Goal: Task Accomplishment & Management: Manage account settings

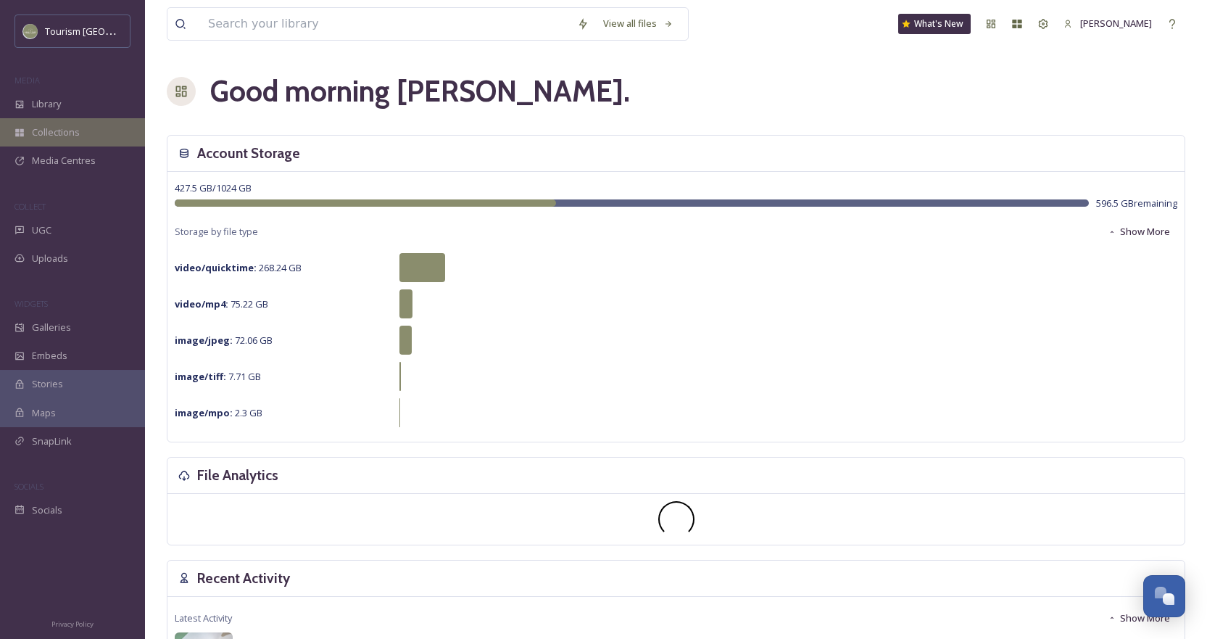
click at [67, 120] on div "Collections" at bounding box center [72, 132] width 145 height 28
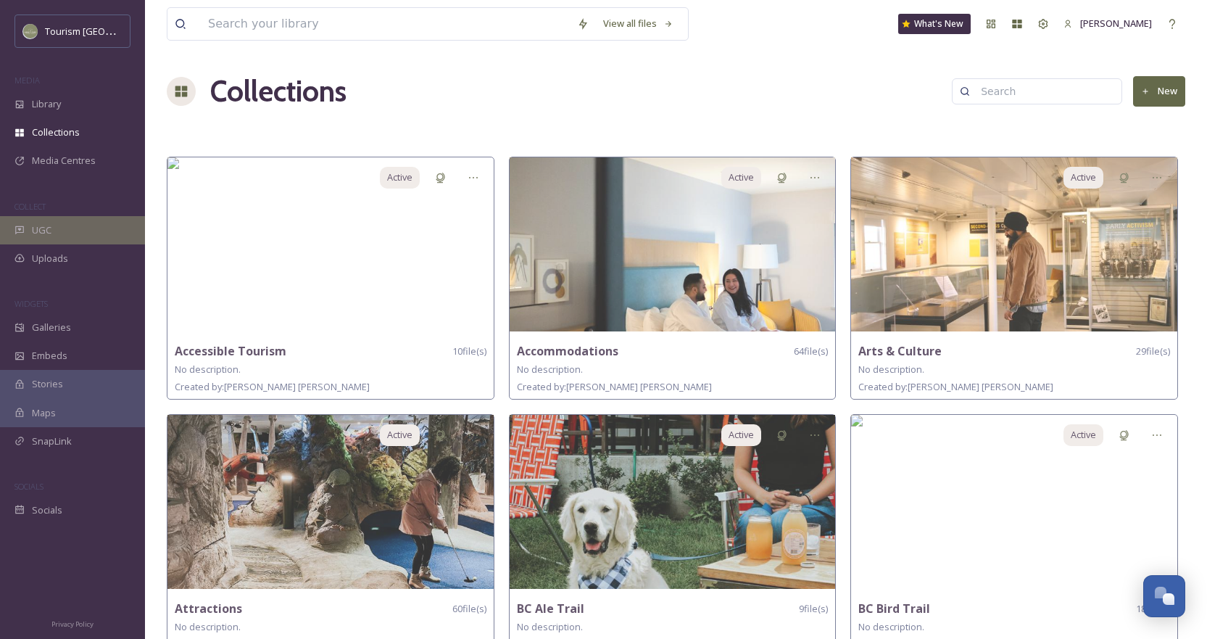
click at [60, 222] on div "UGC" at bounding box center [72, 230] width 145 height 28
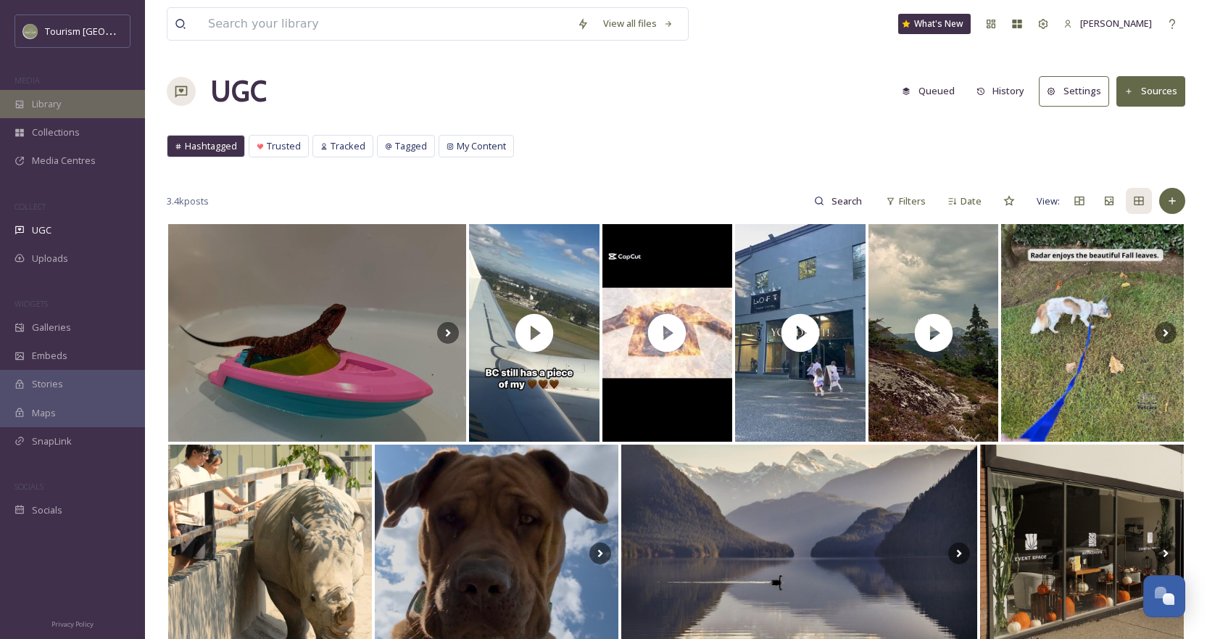
click at [60, 96] on div "Library" at bounding box center [72, 104] width 145 height 28
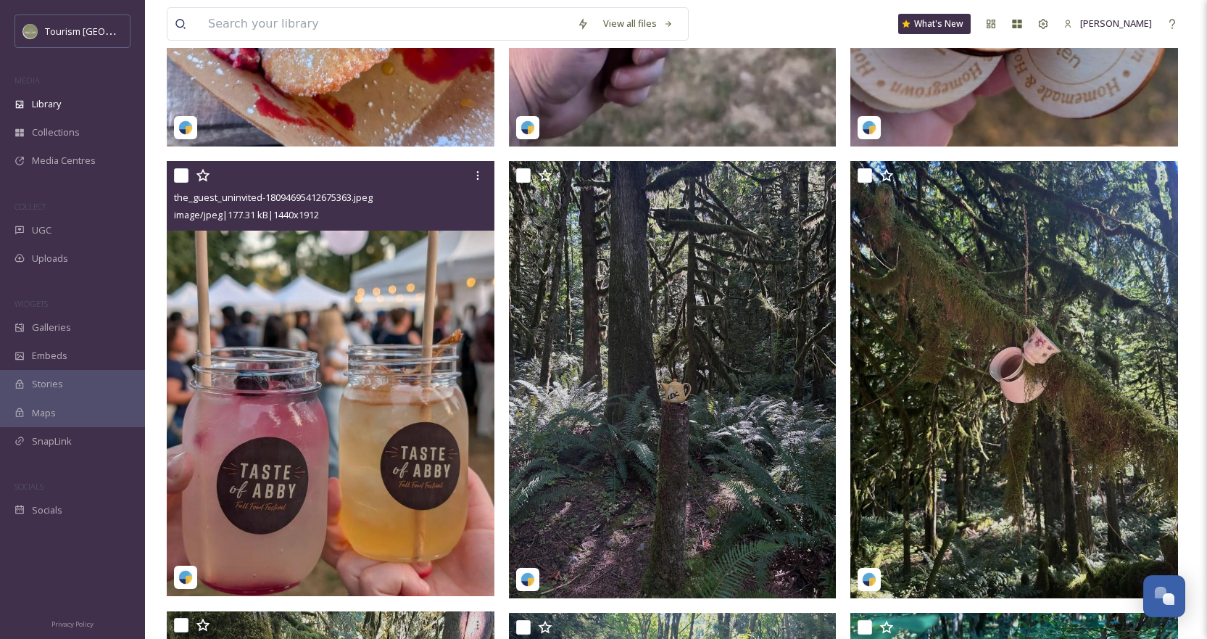
scroll to position [662, 0]
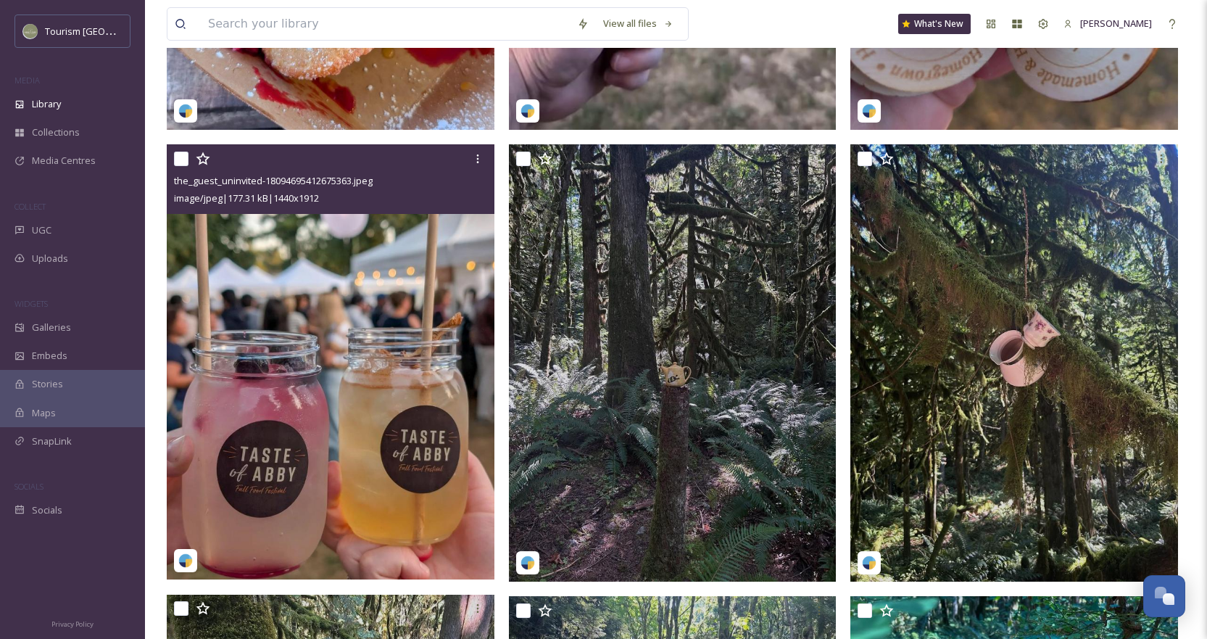
click at [173, 166] on div "the_guest_uninvited-18094695412675363.jpeg image/jpeg | 177.31 kB | 1440 x 1912" at bounding box center [331, 179] width 328 height 70
click at [184, 166] on input "checkbox" at bounding box center [181, 158] width 14 height 14
checkbox input "true"
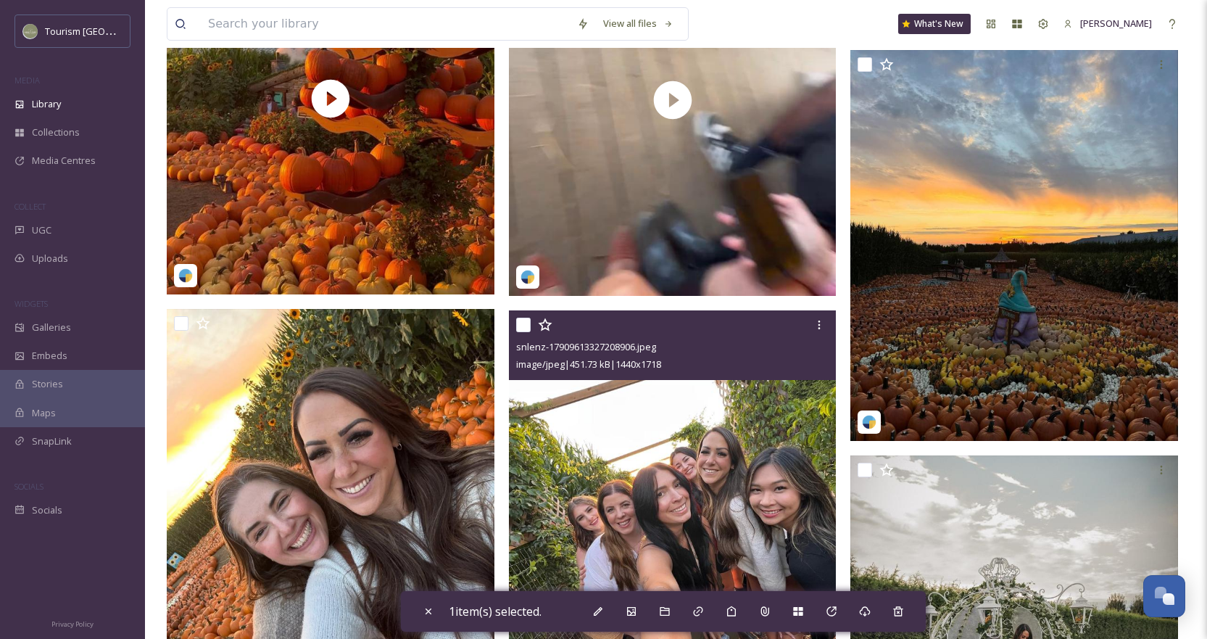
scroll to position [2257, 0]
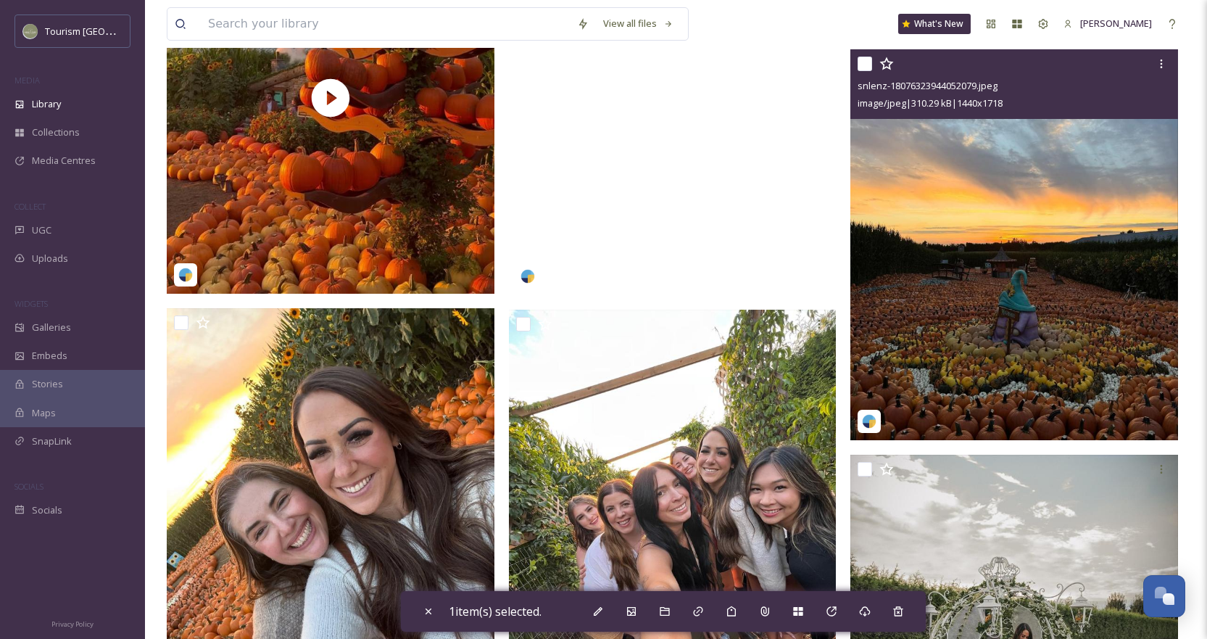
click at [870, 71] on input "checkbox" at bounding box center [864, 64] width 14 height 14
checkbox input "true"
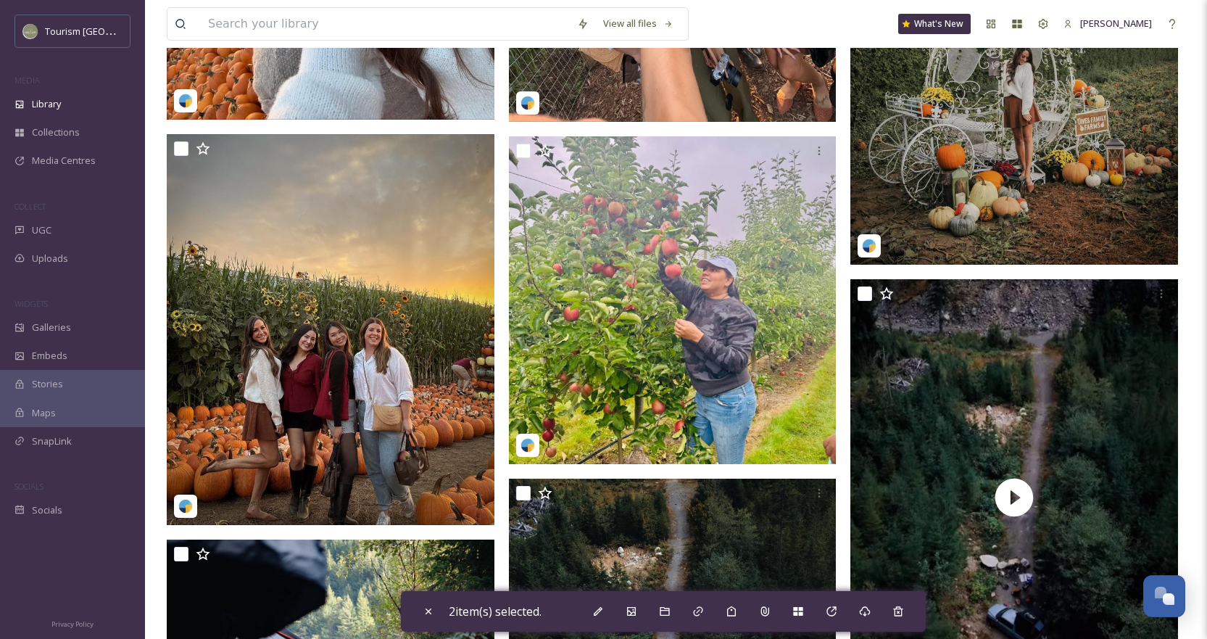
scroll to position [2837, 0]
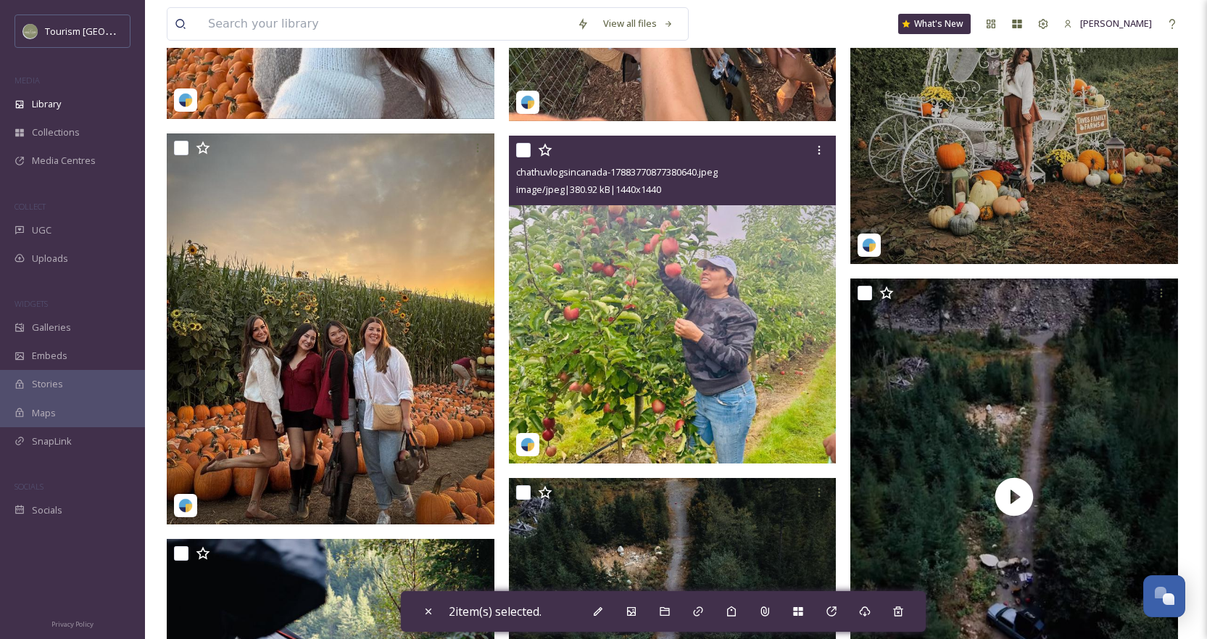
click at [527, 157] on input "checkbox" at bounding box center [523, 150] width 14 height 14
checkbox input "true"
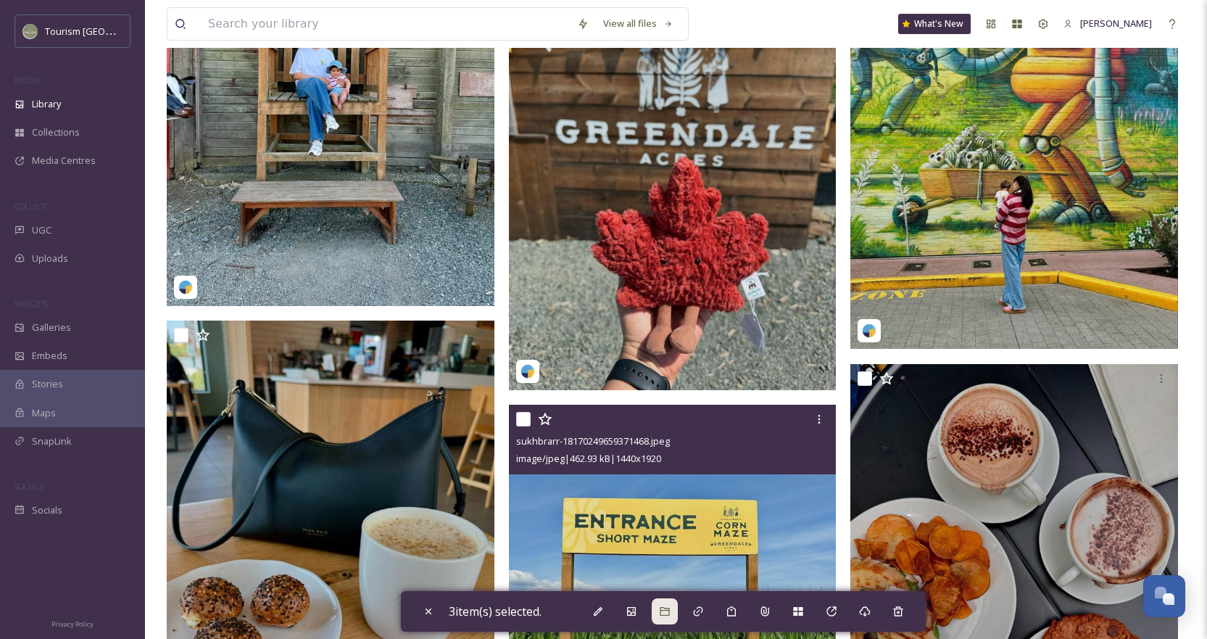
scroll to position [5518, 0]
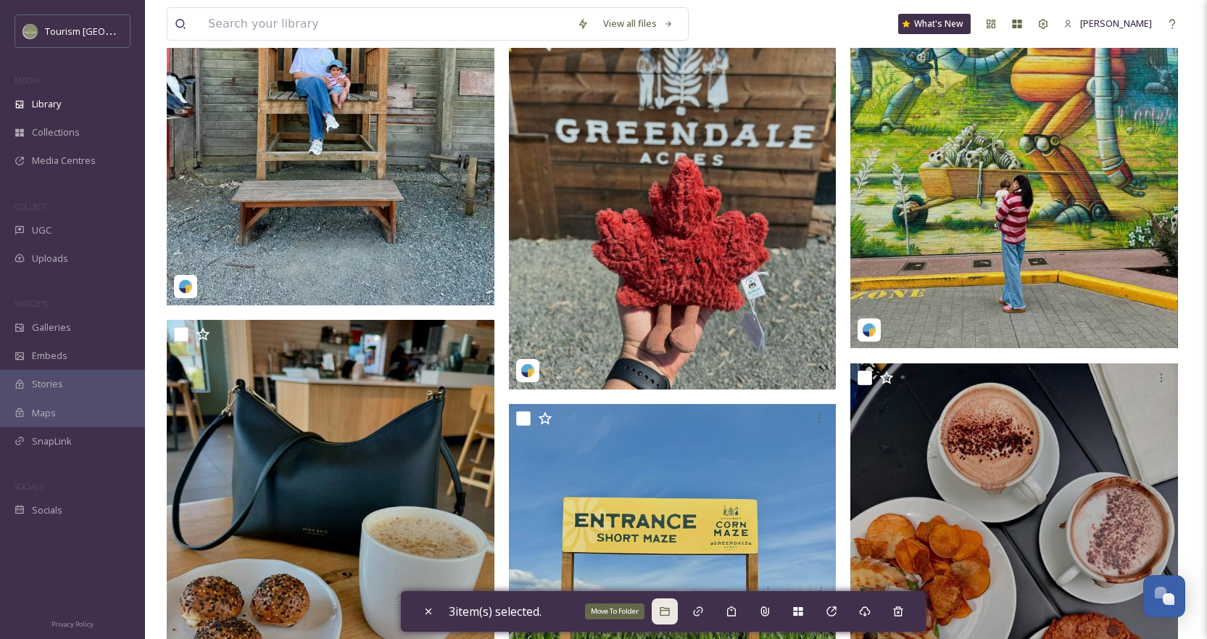
click at [633, 606] on div "Move To Folder" at bounding box center [614, 611] width 59 height 16
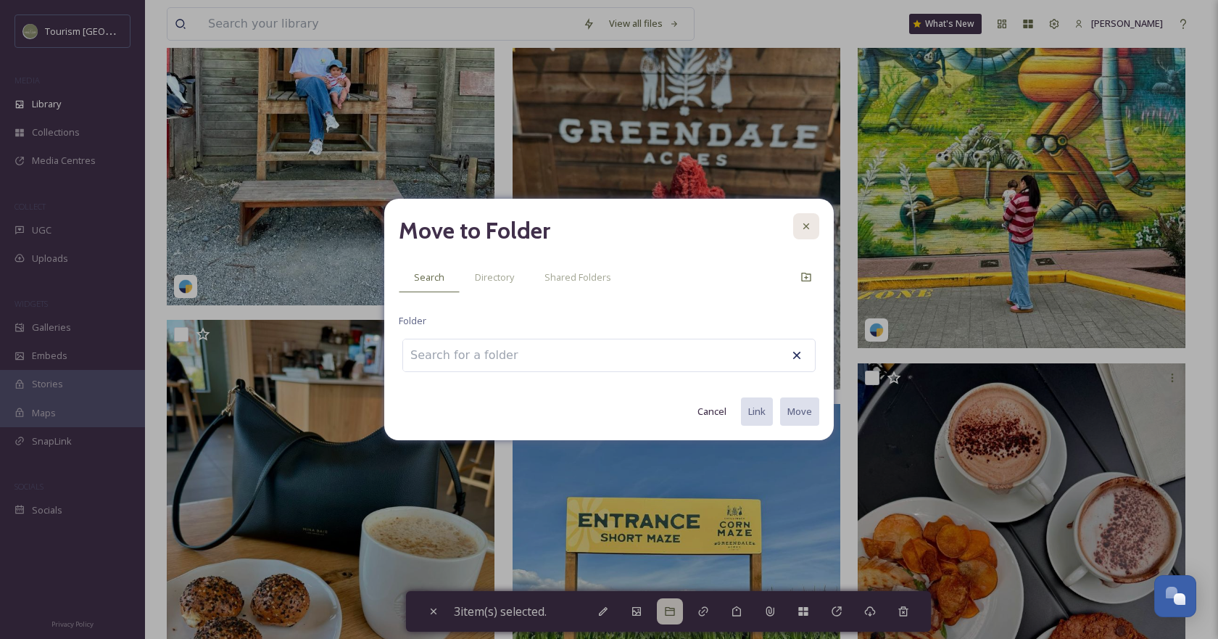
click at [804, 235] on div at bounding box center [806, 226] width 26 height 26
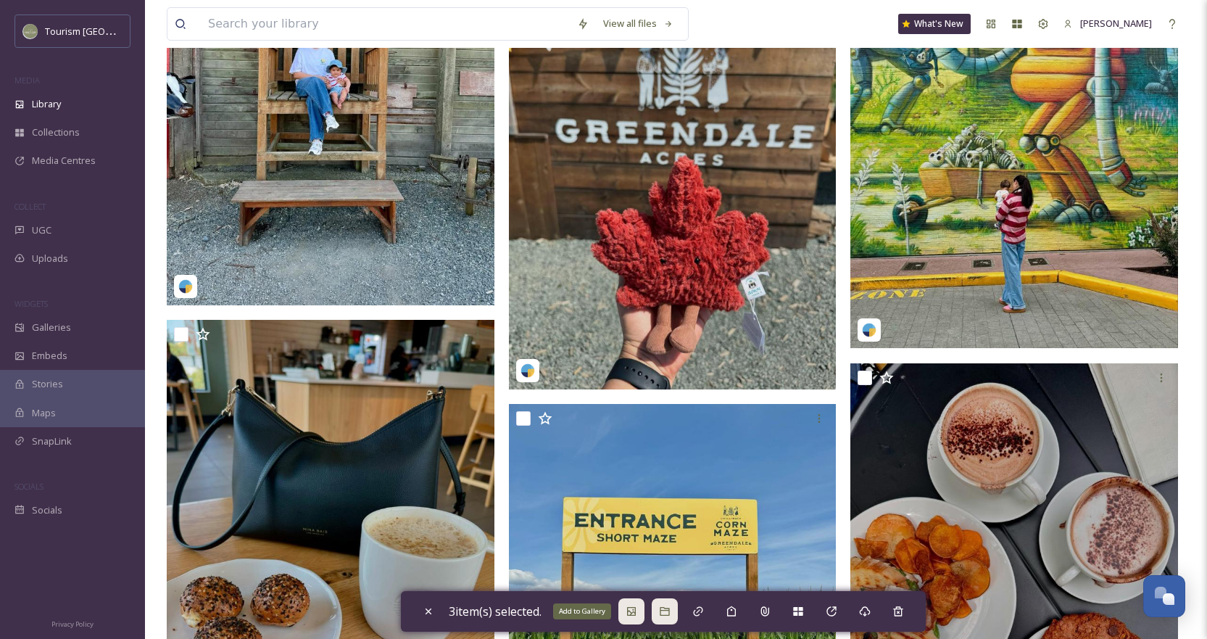
click at [634, 610] on icon at bounding box center [631, 611] width 12 height 12
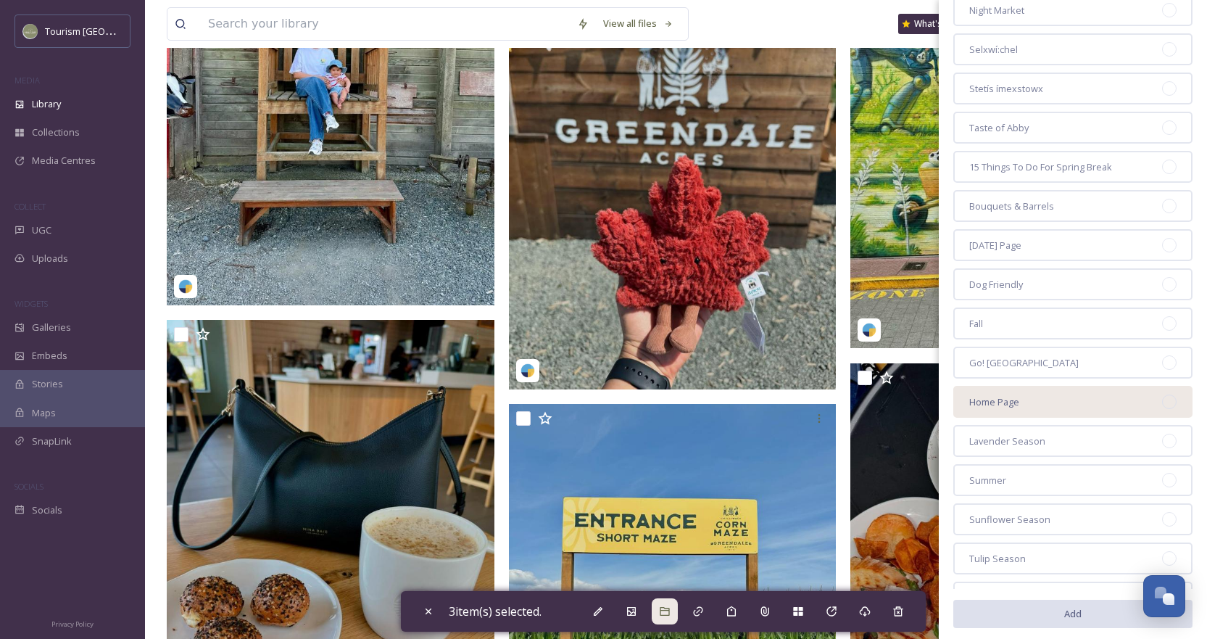
click at [1066, 414] on div "Home Page" at bounding box center [1072, 402] width 239 height 32
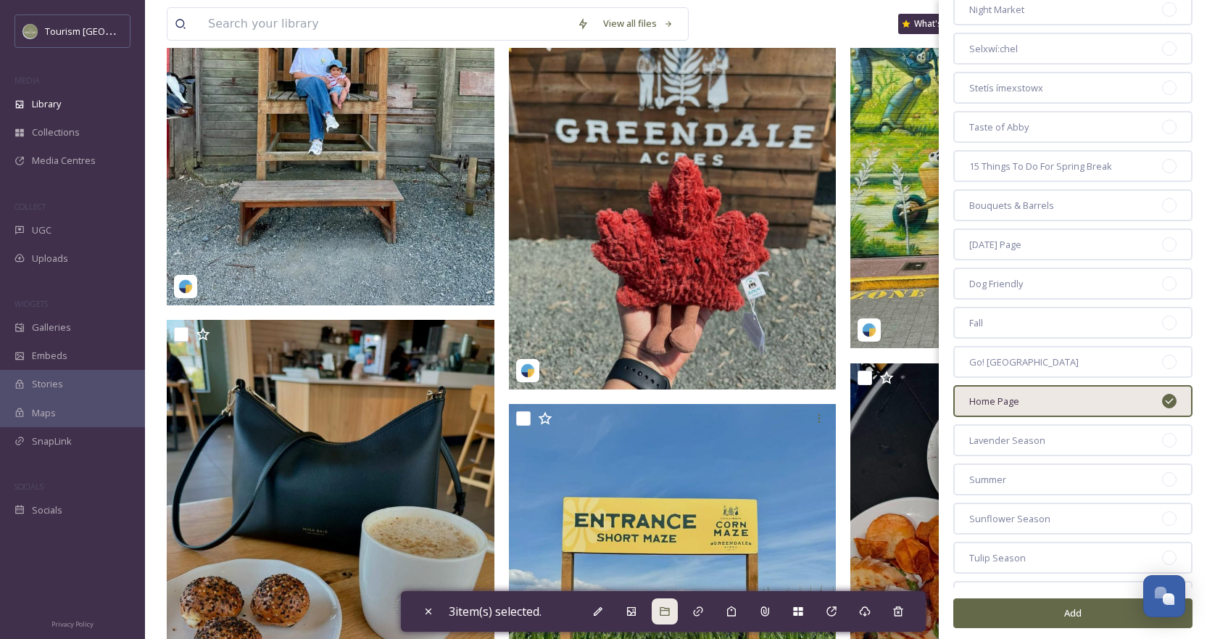
scroll to position [289, 0]
click at [1073, 617] on button "Add" at bounding box center [1072, 613] width 239 height 30
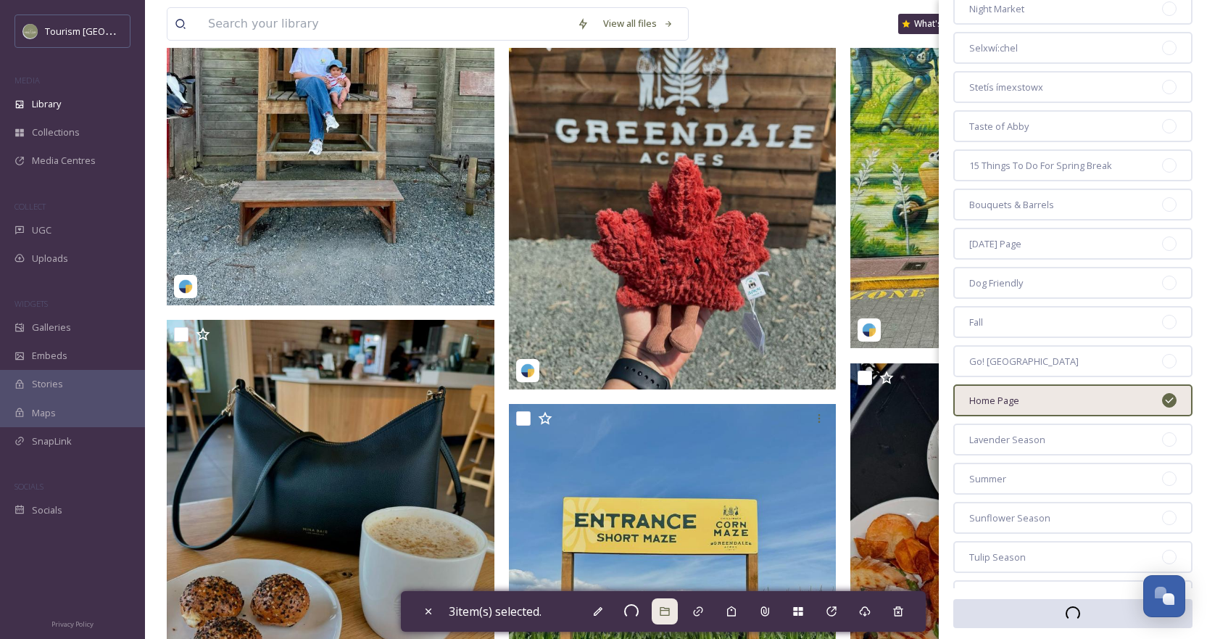
checkbox input "false"
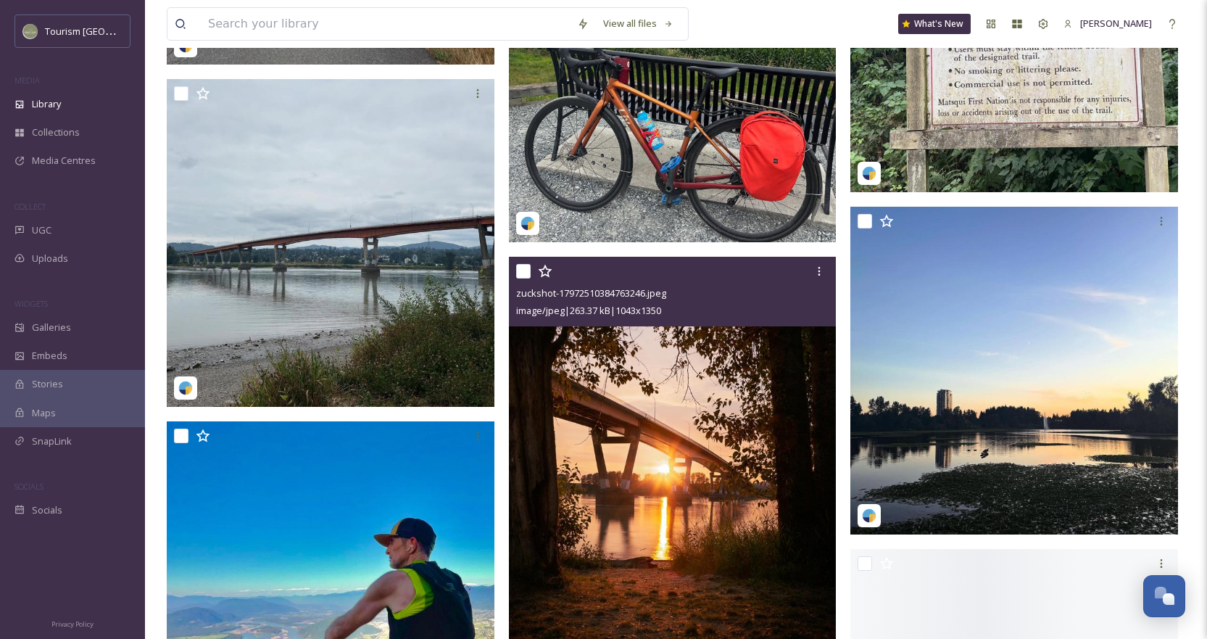
scroll to position [14075, 0]
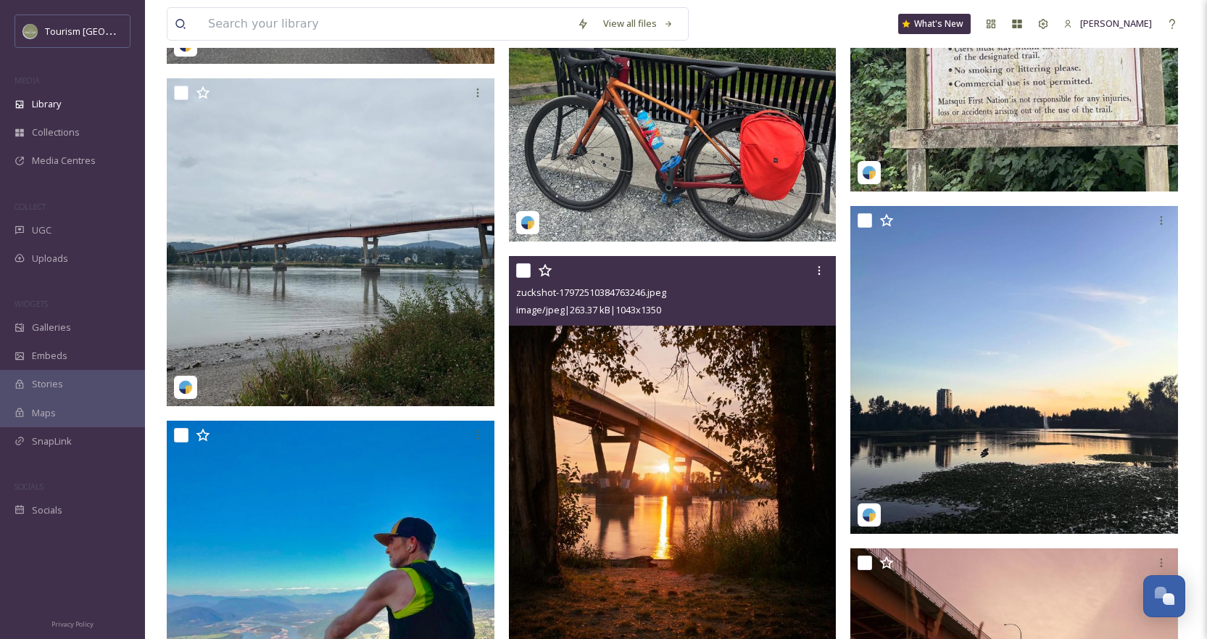
click at [524, 278] on input "checkbox" at bounding box center [523, 270] width 14 height 14
checkbox input "true"
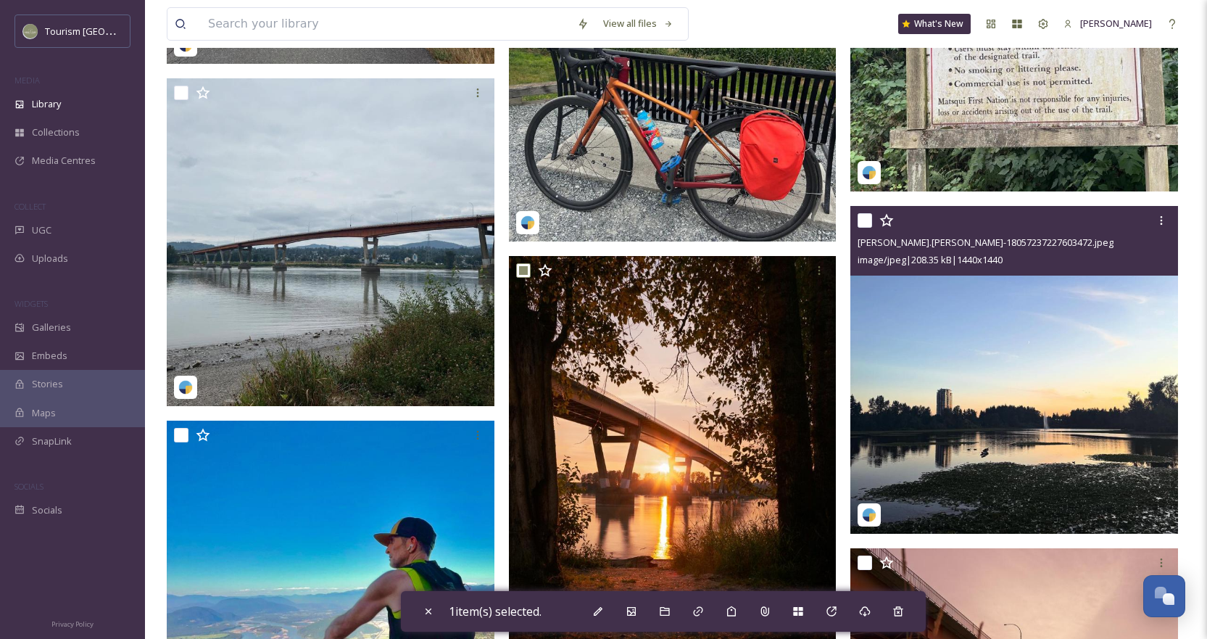
click at [859, 228] on input "checkbox" at bounding box center [864, 220] width 14 height 14
checkbox input "true"
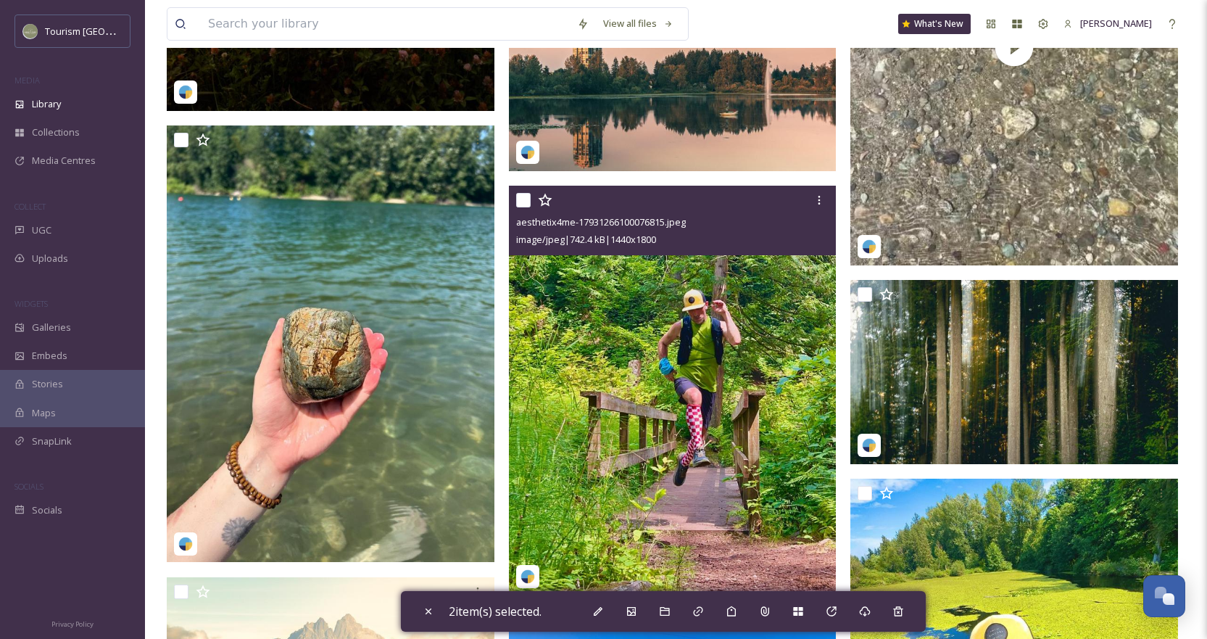
scroll to position [15234, 0]
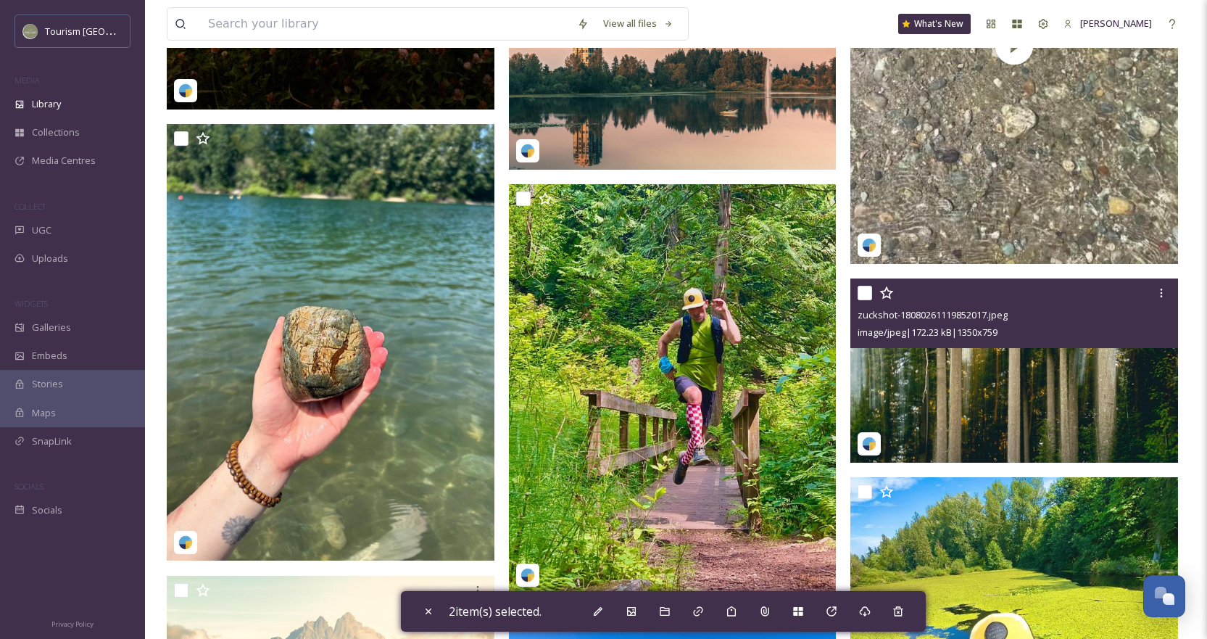
click at [868, 298] on input "checkbox" at bounding box center [864, 293] width 14 height 14
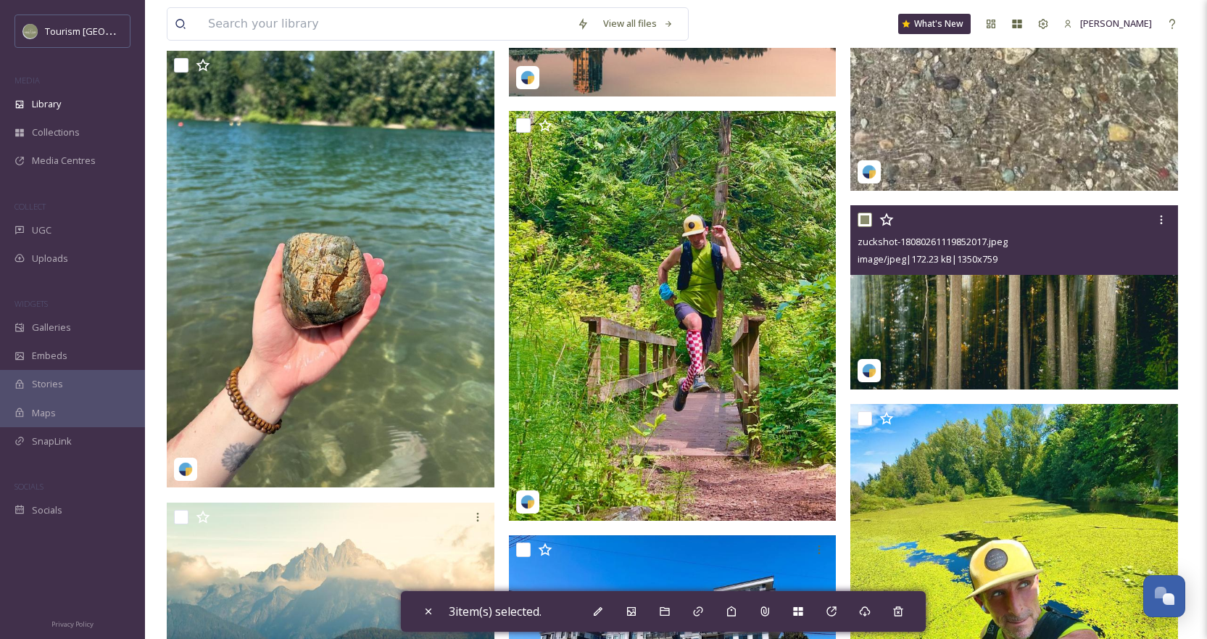
click at [865, 227] on input "checkbox" at bounding box center [864, 219] width 14 height 14
checkbox input "false"
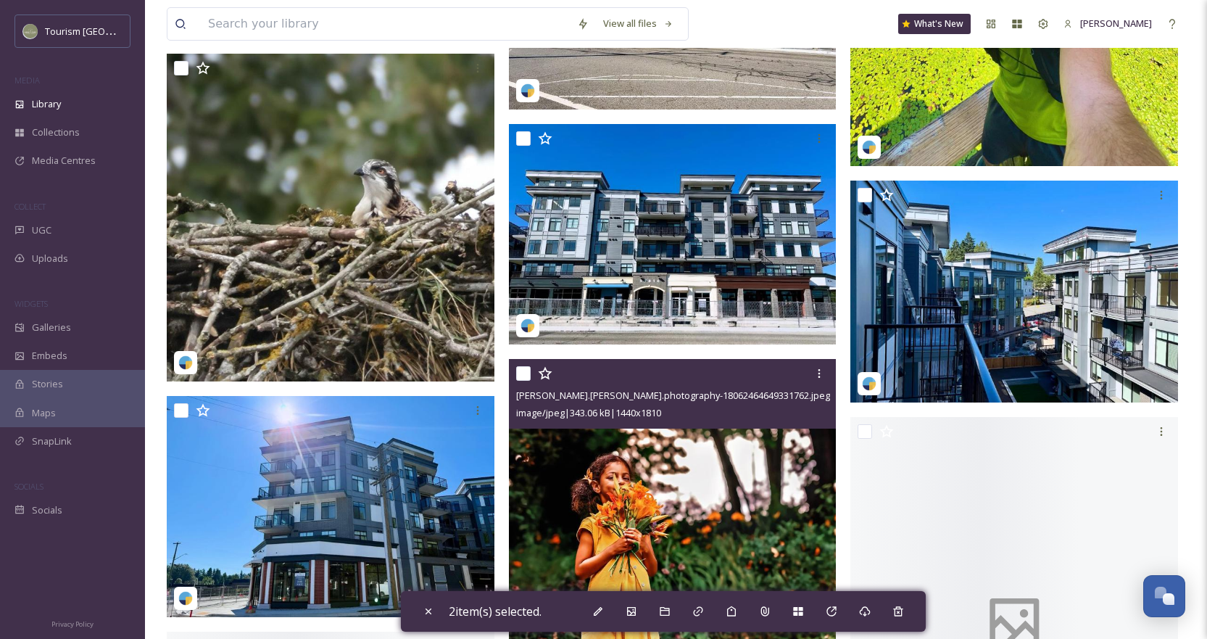
scroll to position [15959, 0]
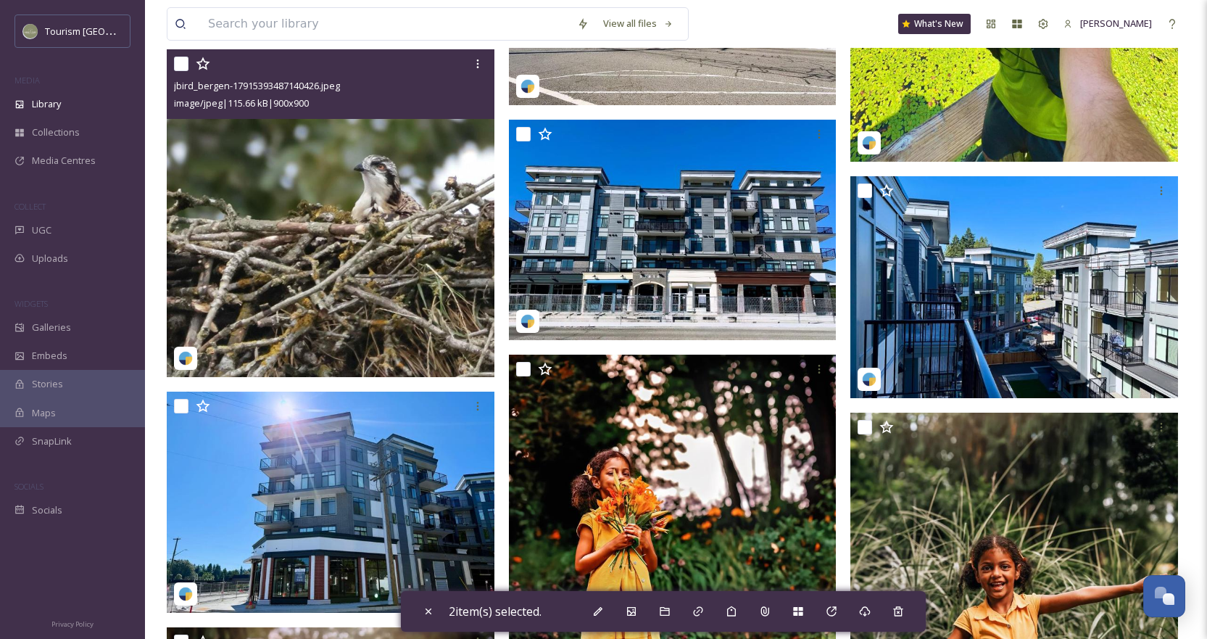
click at [185, 71] on input "checkbox" at bounding box center [181, 64] width 14 height 14
checkbox input "true"
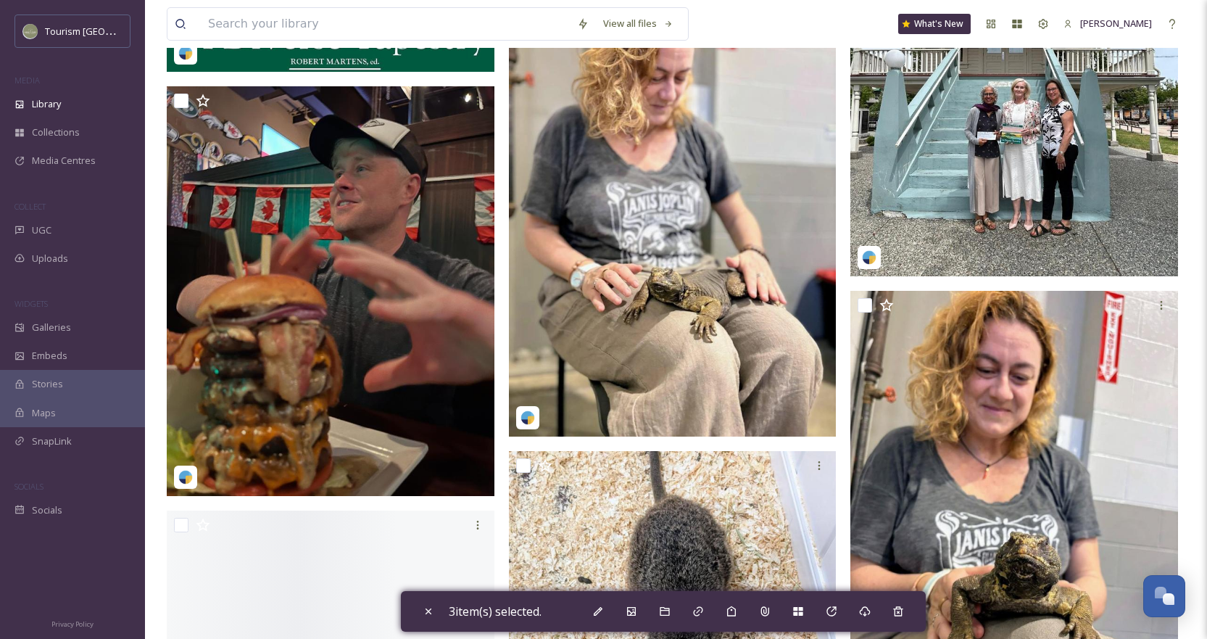
scroll to position [18205, 0]
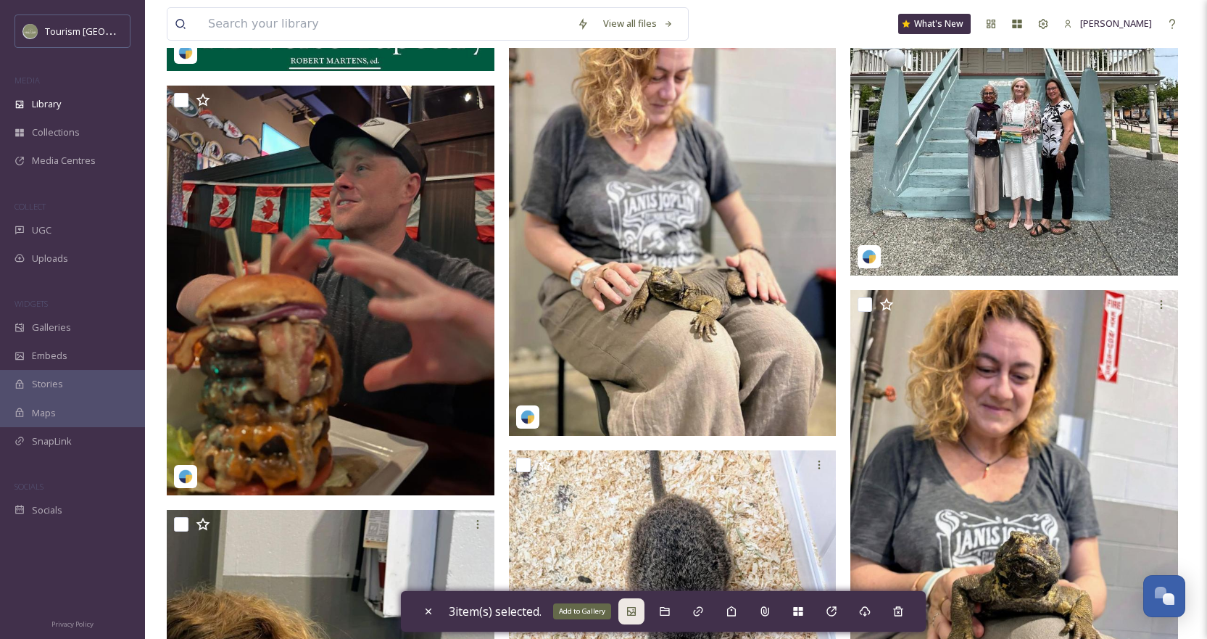
click at [627, 607] on div "Add to Gallery" at bounding box center [631, 611] width 26 height 26
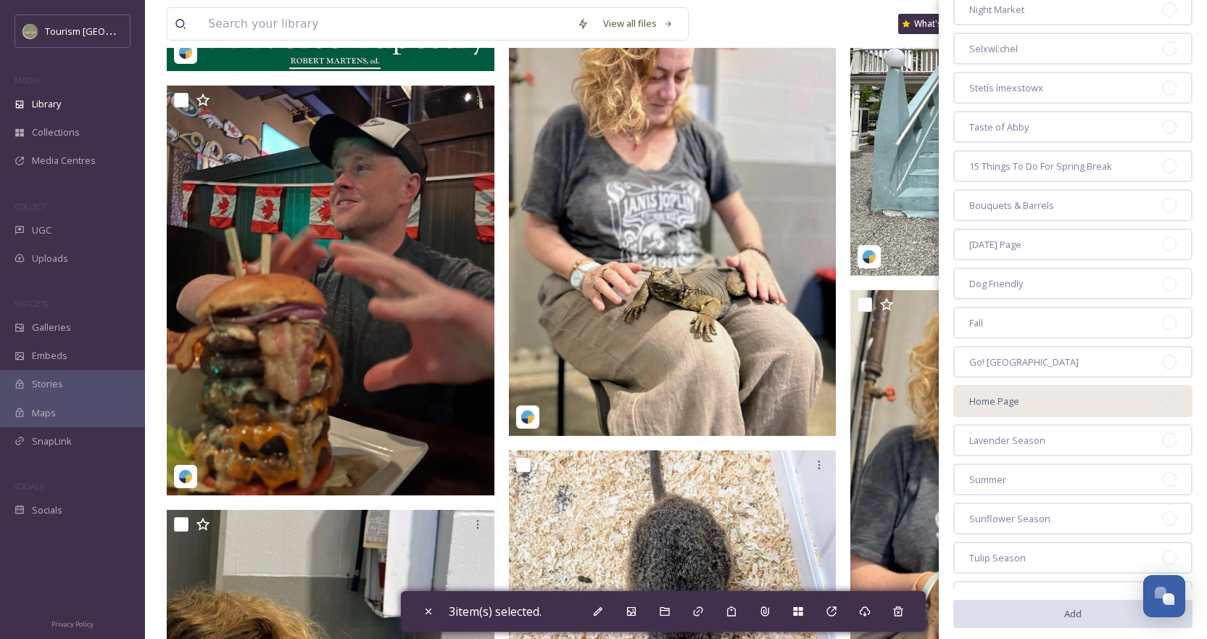
click at [1083, 404] on div "Home Page" at bounding box center [1072, 401] width 239 height 32
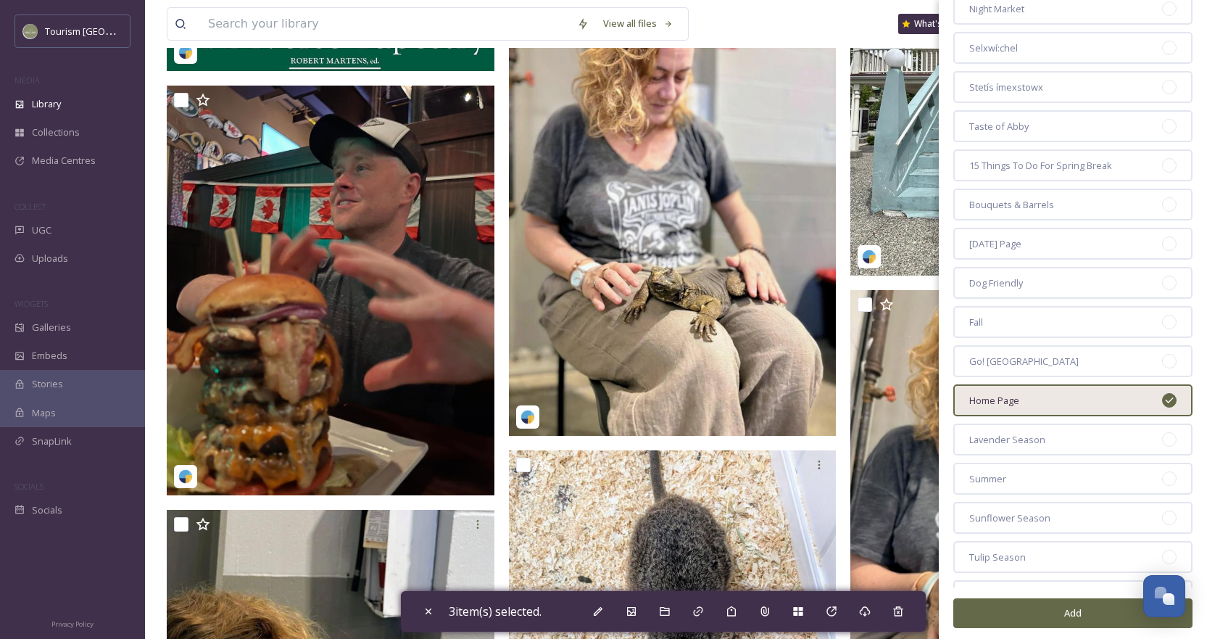
scroll to position [290, 0]
click at [1030, 611] on button "Add" at bounding box center [1072, 613] width 239 height 30
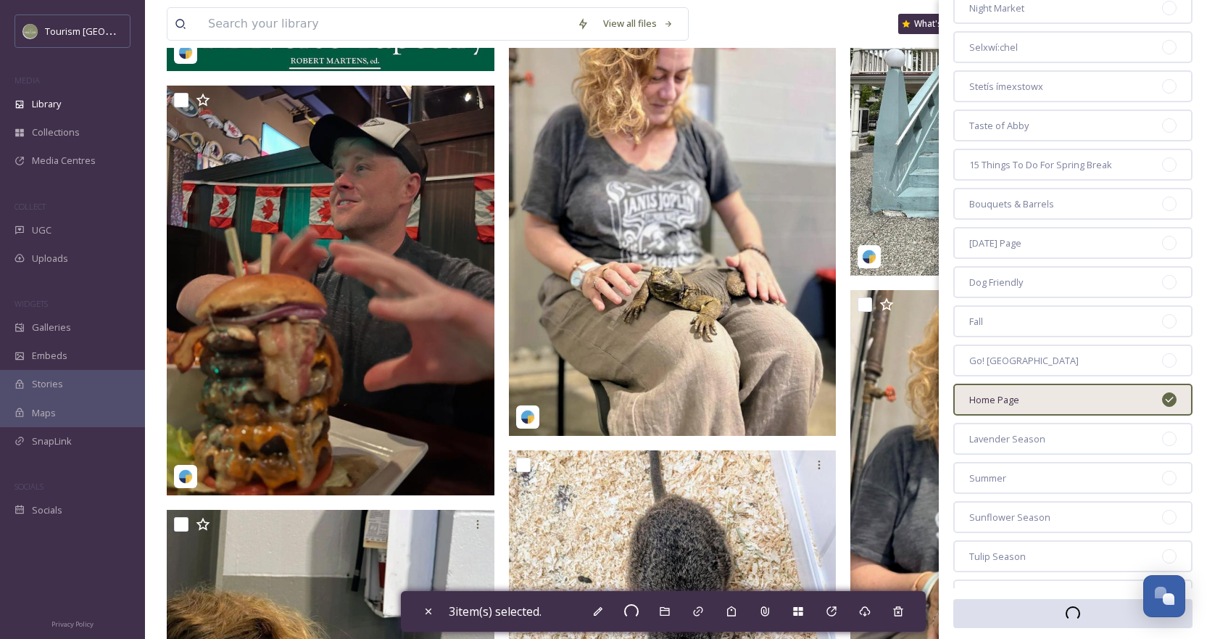
checkbox input "false"
